Goal: Information Seeking & Learning: Learn about a topic

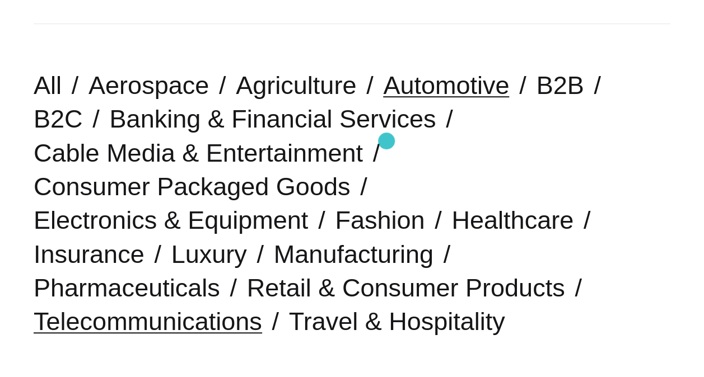
scroll to position [253, 0]
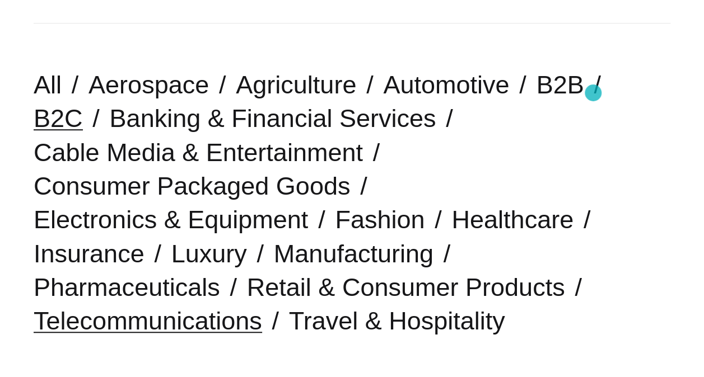
click at [83, 104] on link "B2C" at bounding box center [58, 118] width 49 height 29
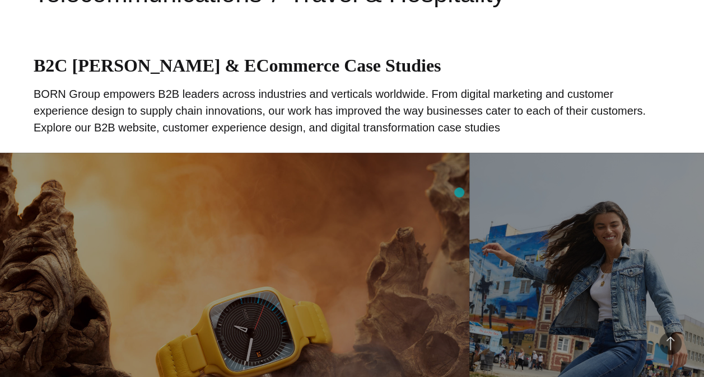
scroll to position [581, 0]
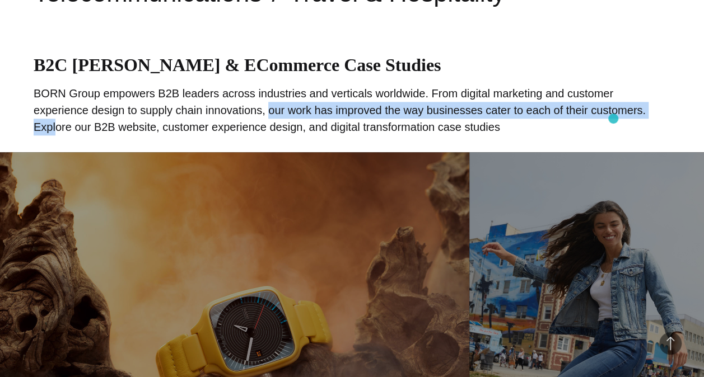
drag, startPoint x: 213, startPoint y: 113, endPoint x: 608, endPoint y: 117, distance: 395.2
click at [608, 117] on p "BORN Group empowers B2B leaders across industries and verticals worldwide. From…" at bounding box center [352, 110] width 636 height 50
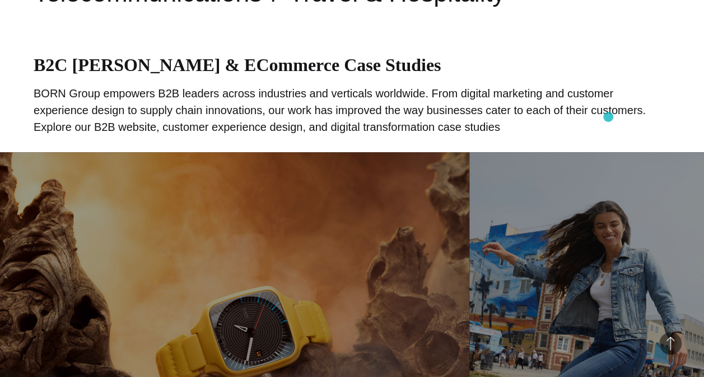
drag, startPoint x: 608, startPoint y: 117, endPoint x: 525, endPoint y: 124, distance: 83.2
click at [525, 124] on p "BORN Group empowers B2B leaders across industries and verticals worldwide. From…" at bounding box center [352, 110] width 636 height 50
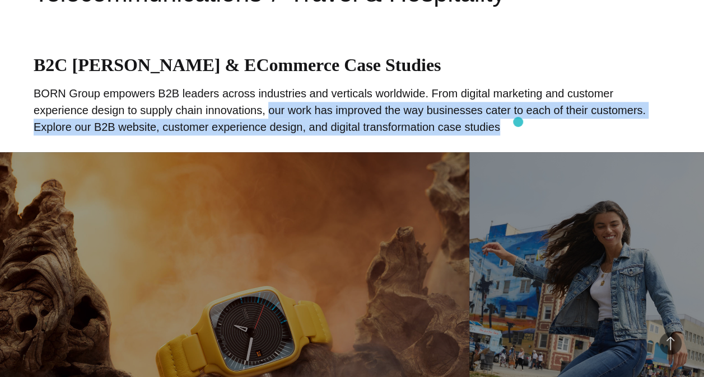
drag, startPoint x: 213, startPoint y: 112, endPoint x: 518, endPoint y: 122, distance: 305.3
click at [518, 122] on p "BORN Group empowers B2B leaders across industries and verticals worldwide. From…" at bounding box center [352, 110] width 636 height 50
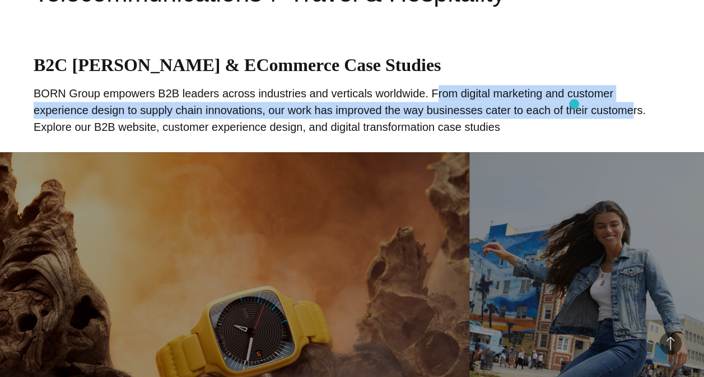
drag, startPoint x: 424, startPoint y: 91, endPoint x: 574, endPoint y: 104, distance: 150.1
click at [574, 104] on p "BORN Group empowers B2B leaders across industries and verticals worldwide. From…" at bounding box center [352, 110] width 636 height 50
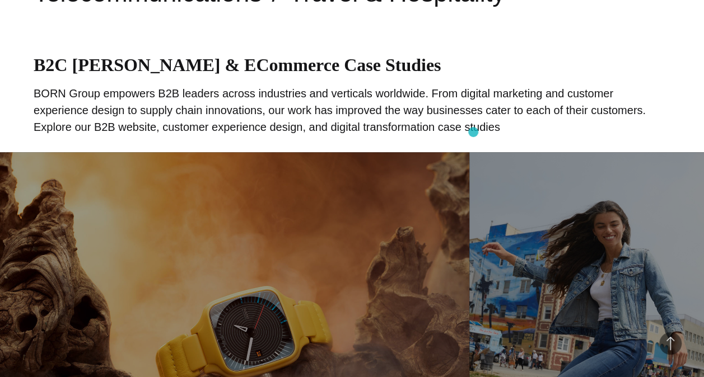
click at [473, 132] on p "BORN Group empowers B2B leaders across industries and verticals worldwide. From…" at bounding box center [352, 110] width 636 height 50
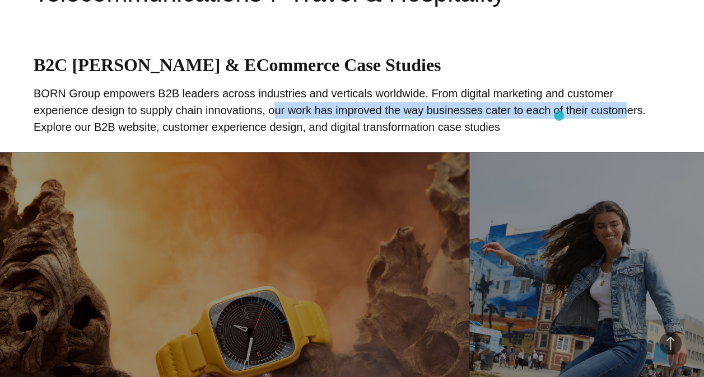
drag, startPoint x: 214, startPoint y: 109, endPoint x: 564, endPoint y: 115, distance: 350.5
click at [564, 115] on p "BORN Group empowers B2B leaders across industries and verticals worldwide. From…" at bounding box center [352, 110] width 636 height 50
drag, startPoint x: 214, startPoint y: 110, endPoint x: 596, endPoint y: 110, distance: 382.3
click at [596, 110] on p "BORN Group empowers B2B leaders across industries and verticals worldwide. From…" at bounding box center [352, 110] width 636 height 50
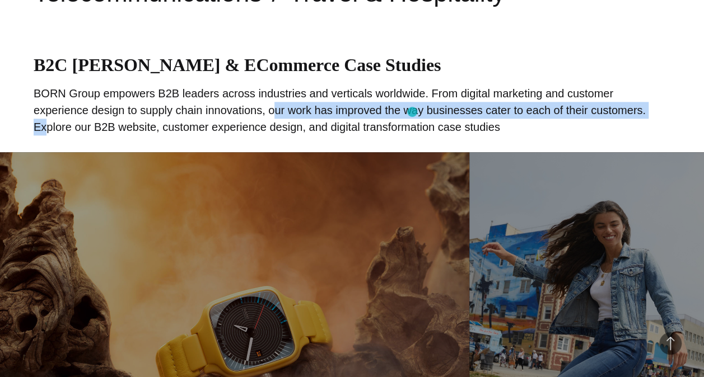
click at [412, 112] on p "BORN Group empowers B2B leaders across industries and verticals worldwide. From…" at bounding box center [352, 110] width 636 height 50
drag, startPoint x: 210, startPoint y: 111, endPoint x: 587, endPoint y: 112, distance: 376.2
click at [587, 112] on p "BORN Group empowers B2B leaders across industries and verticals worldwide. From…" at bounding box center [352, 110] width 636 height 50
copy p "our work has improved the way businesses cater to each of their customers."
